Goal: Find specific page/section: Find specific page/section

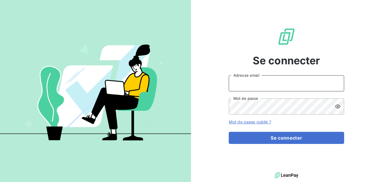
click at [260, 89] on input "Adresse email" at bounding box center [286, 83] width 115 height 16
type input "[EMAIL_ADDRESS][DOMAIN_NAME]"
click at [229, 132] on button "Se connecter" at bounding box center [286, 138] width 115 height 12
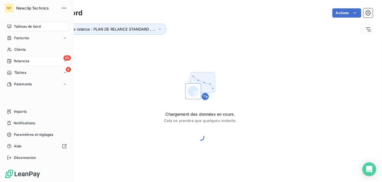
click at [12, 59] on div "Relances" at bounding box center [18, 61] width 22 height 5
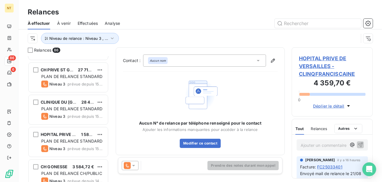
scroll to position [1049, 0]
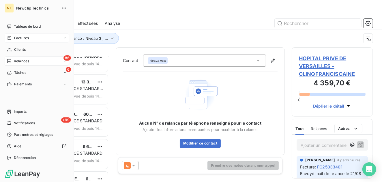
click at [31, 37] on div "Factures" at bounding box center [37, 37] width 64 height 9
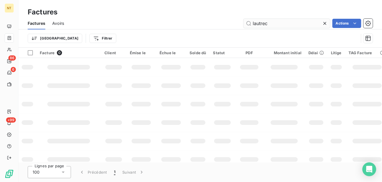
drag, startPoint x: 276, startPoint y: 22, endPoint x: 244, endPoint y: 21, distance: 32.0
click at [244, 21] on input "lautrec" at bounding box center [286, 23] width 87 height 9
type input "floreal"
drag, startPoint x: 268, startPoint y: 24, endPoint x: 261, endPoint y: 22, distance: 7.1
click at [261, 22] on input "floreal" at bounding box center [286, 23] width 87 height 9
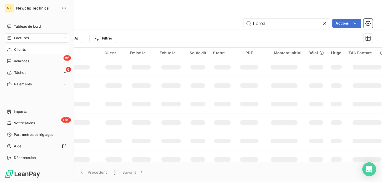
click at [11, 48] on icon at bounding box center [9, 49] width 5 height 5
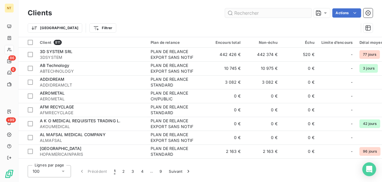
click at [280, 14] on input "text" at bounding box center [268, 12] width 87 height 9
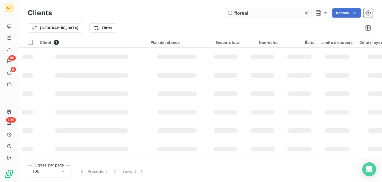
type input "floreal"
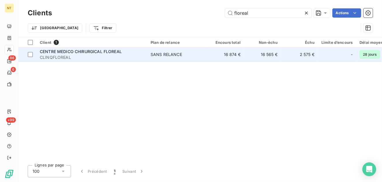
click at [176, 50] on td "SANS RELANCE" at bounding box center [177, 55] width 60 height 14
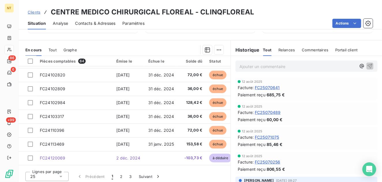
click at [254, 69] on p "Ajouter un commentaire ﻿" at bounding box center [297, 66] width 117 height 7
